Goal: Information Seeking & Learning: Check status

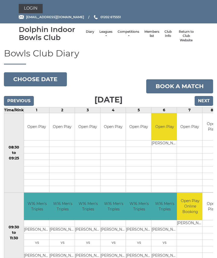
click at [104, 31] on li "Leagues Club leagues - Winter 2025/2026 Club leagues - Summer 2025 Club leagues…" at bounding box center [106, 36] width 18 height 18
click at [103, 33] on link "Leagues" at bounding box center [105, 34] width 13 height 9
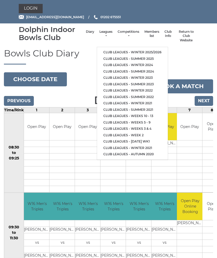
click at [144, 49] on link "Club leagues - Winter 2025/2026" at bounding box center [132, 52] width 71 height 7
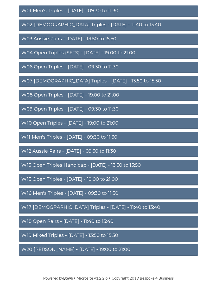
scroll to position [68, 0]
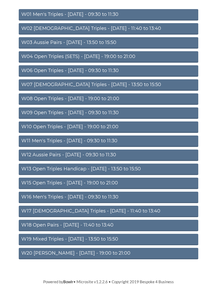
click at [112, 195] on link "W16 Men's Triples - Friday - 09:30 to 11:30" at bounding box center [108, 197] width 179 height 11
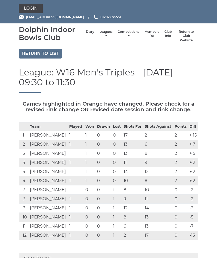
click at [102, 33] on link "Leagues" at bounding box center [105, 34] width 13 height 9
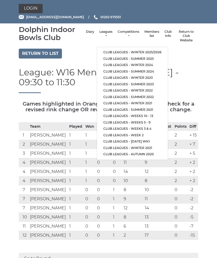
click at [139, 62] on link "Club leagues - Winter 2024" at bounding box center [132, 65] width 71 height 7
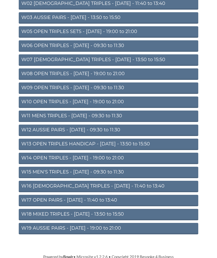
scroll to position [94, 0]
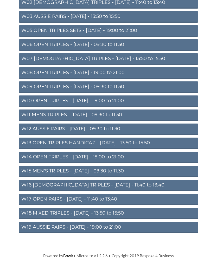
click at [113, 169] on link "W15 MEN'S TRIPLES - Friday - 09:30 to 11:30" at bounding box center [108, 171] width 179 height 11
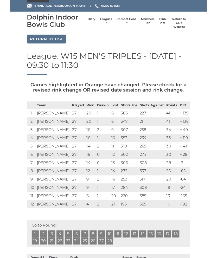
scroll to position [25, 0]
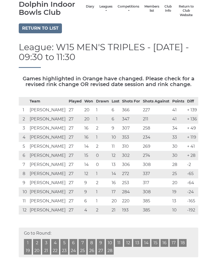
click at [104, 8] on link "Leagues" at bounding box center [105, 8] width 13 height 9
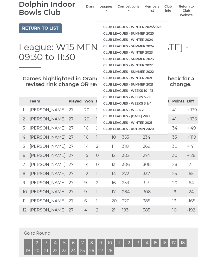
click at [154, 24] on link "Club leagues - Winter 2025/2026" at bounding box center [132, 27] width 71 height 7
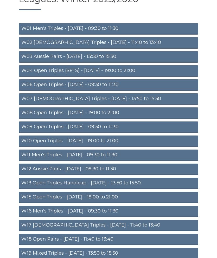
scroll to position [94, 0]
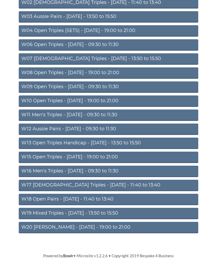
click at [113, 169] on link "W16 Men's Triples - Friday - 09:30 to 11:30" at bounding box center [108, 171] width 179 height 11
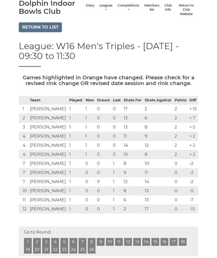
scroll to position [26, 0]
